Goal: Task Accomplishment & Management: Use online tool/utility

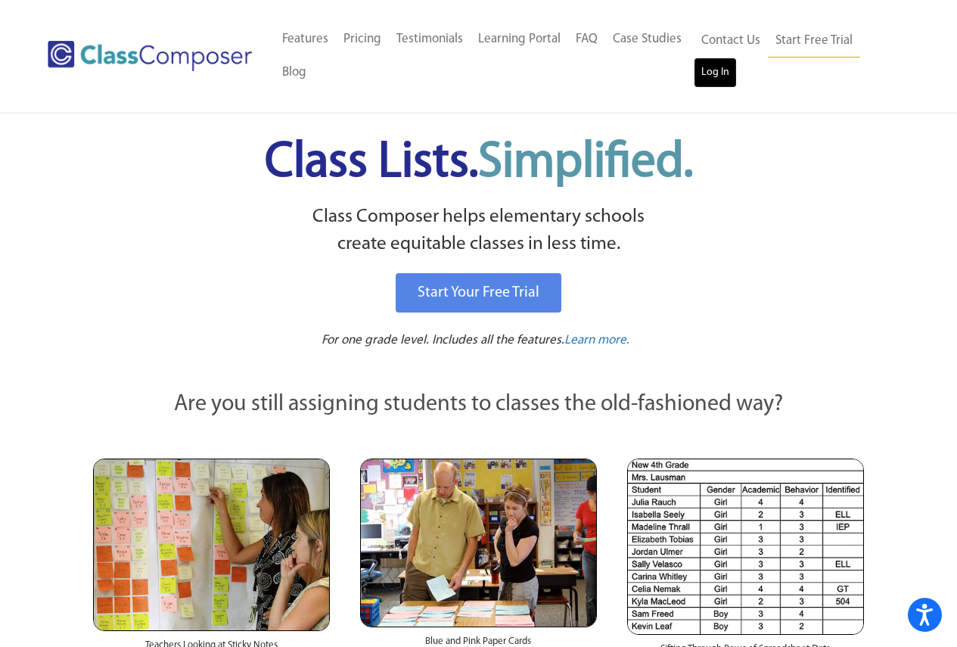
click at [734, 82] on link "Log In" at bounding box center [715, 73] width 43 height 30
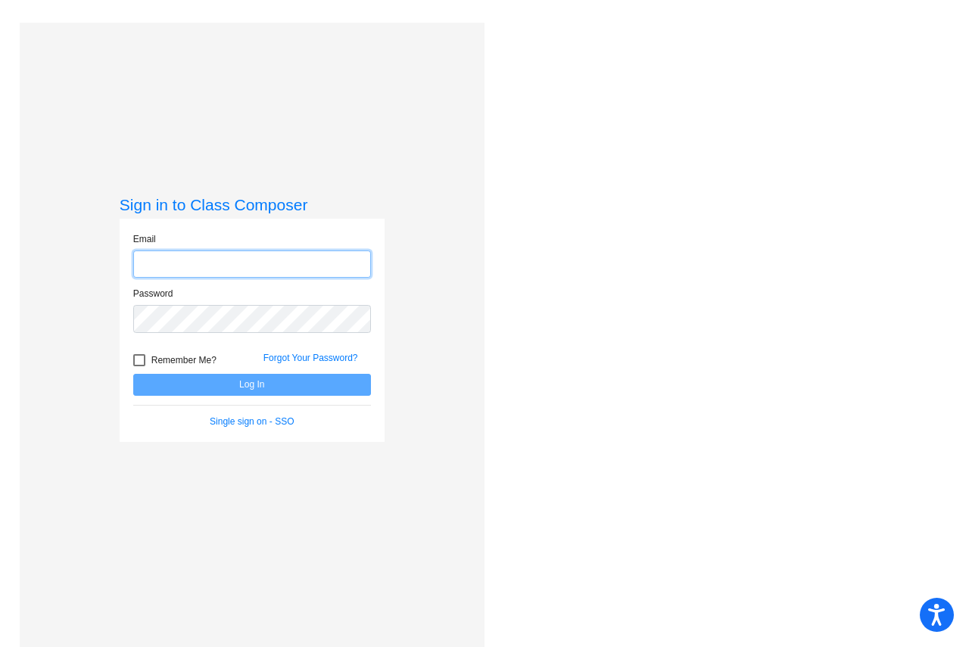
type input "petschee@bbhcsd.org"
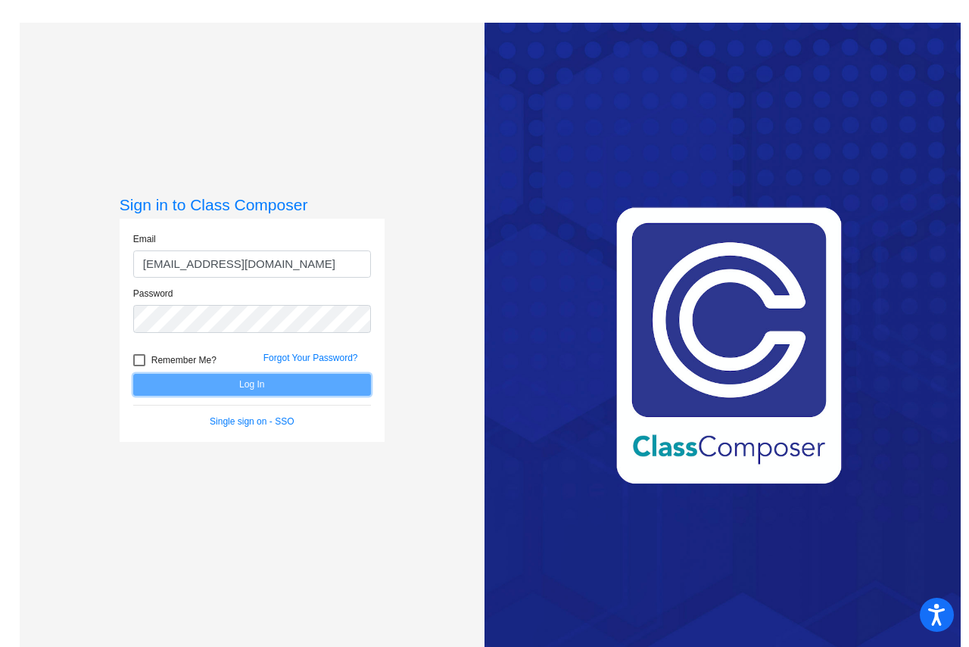
click at [305, 388] on button "Log In" at bounding box center [252, 385] width 238 height 22
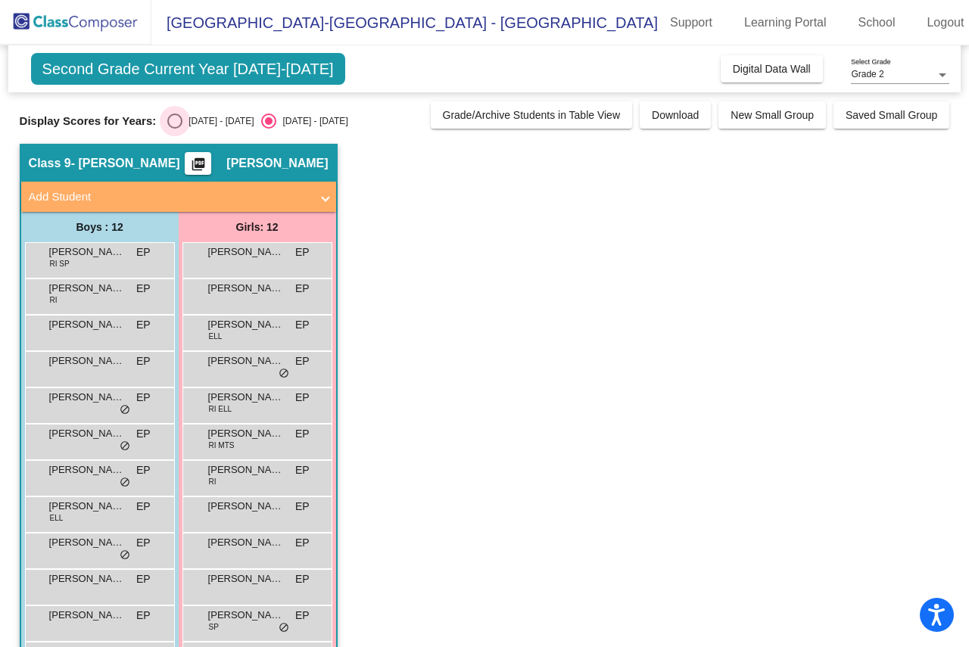
click at [178, 126] on div "Select an option" at bounding box center [174, 121] width 15 height 15
click at [175, 129] on input "2024 - 2025" at bounding box center [174, 129] width 1 height 1
radio input "true"
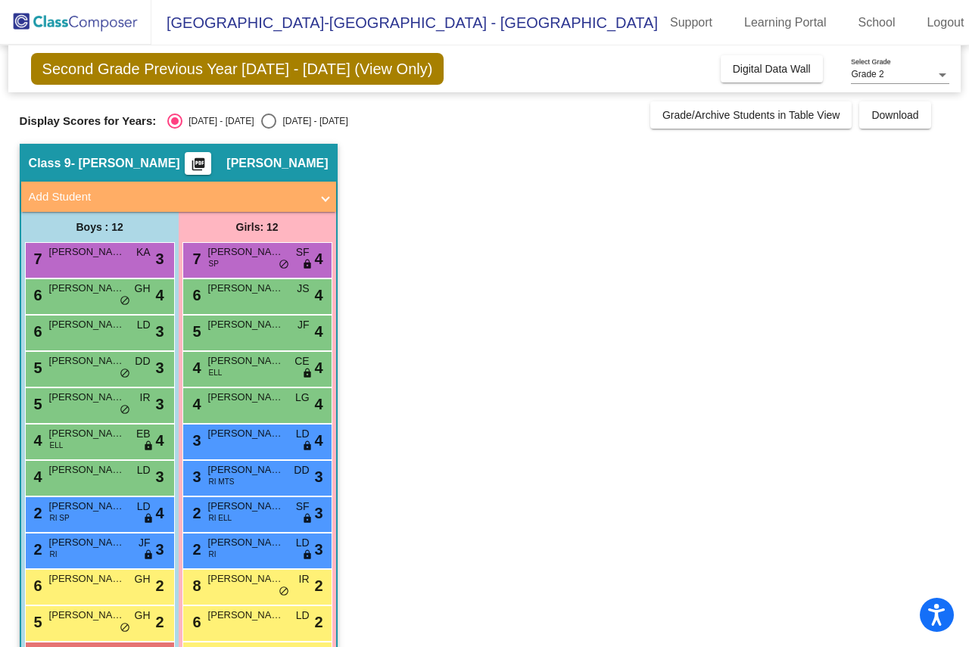
scroll to position [55, 0]
